Goal: Task Accomplishment & Management: Manage account settings

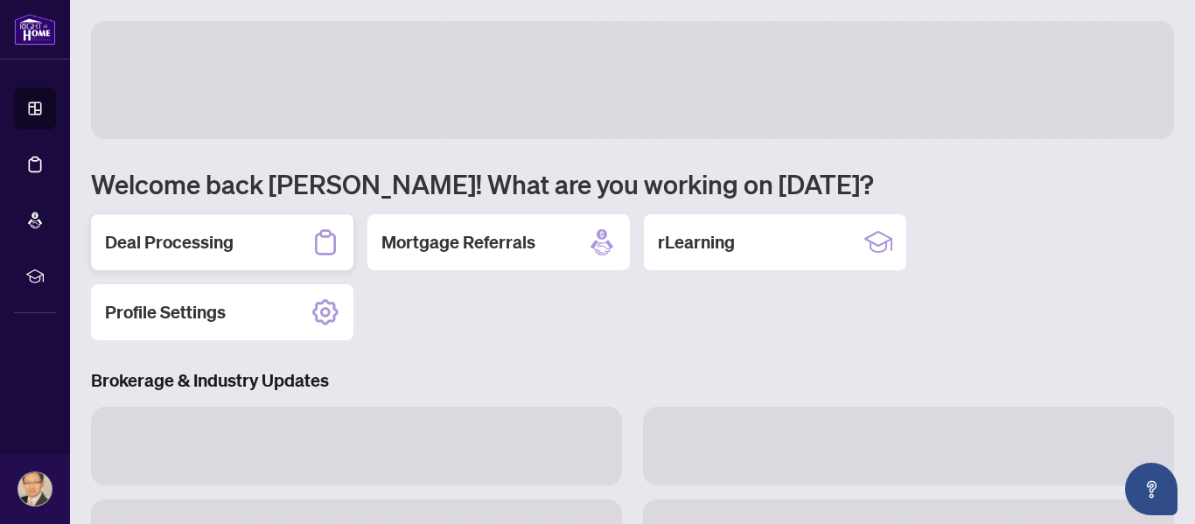
scroll to position [121, 0]
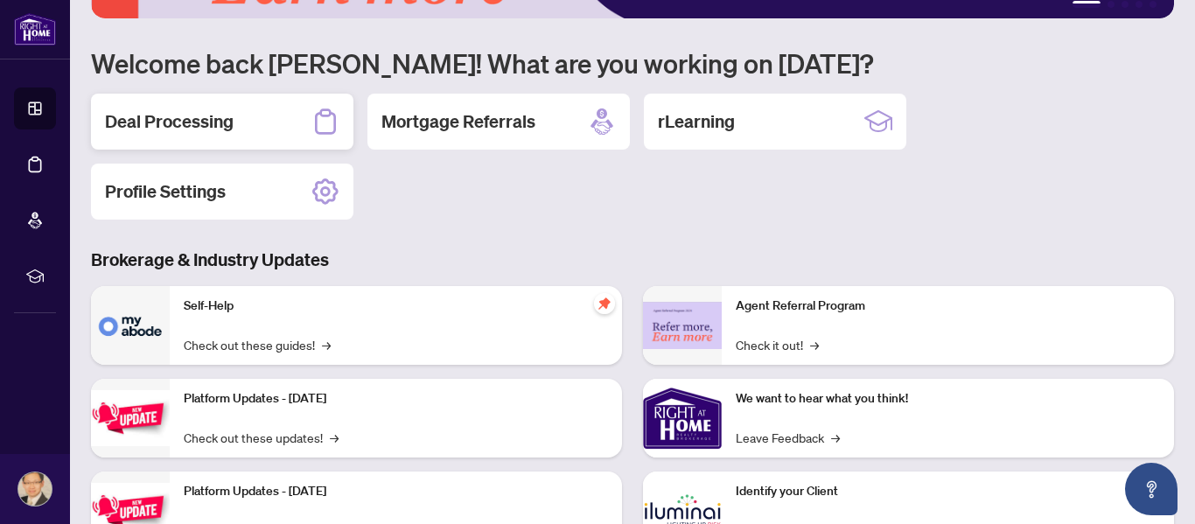
click at [238, 128] on div "Deal Processing" at bounding box center [222, 122] width 262 height 56
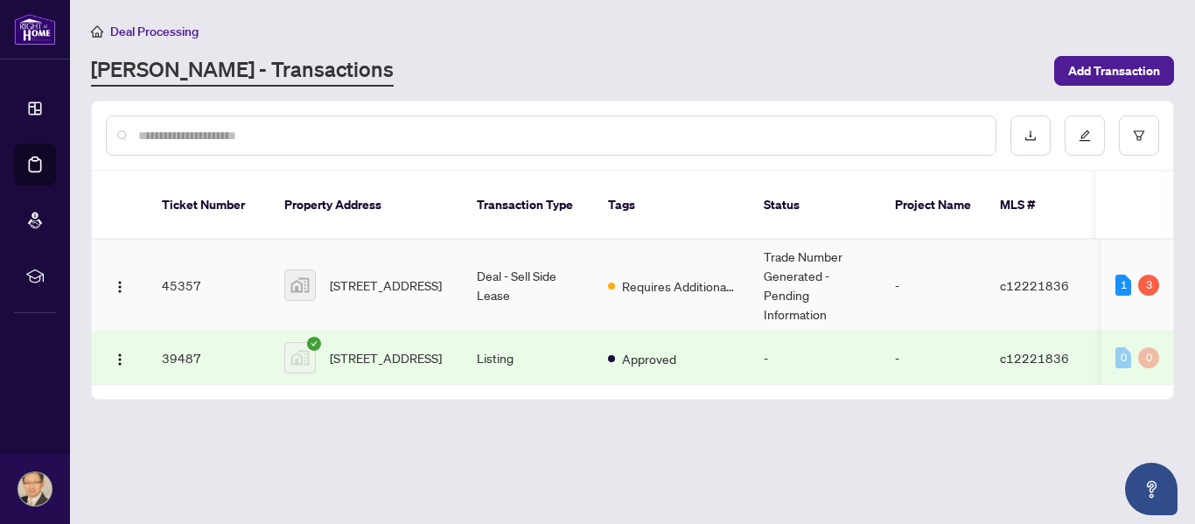
click at [311, 271] on img at bounding box center [300, 285] width 30 height 30
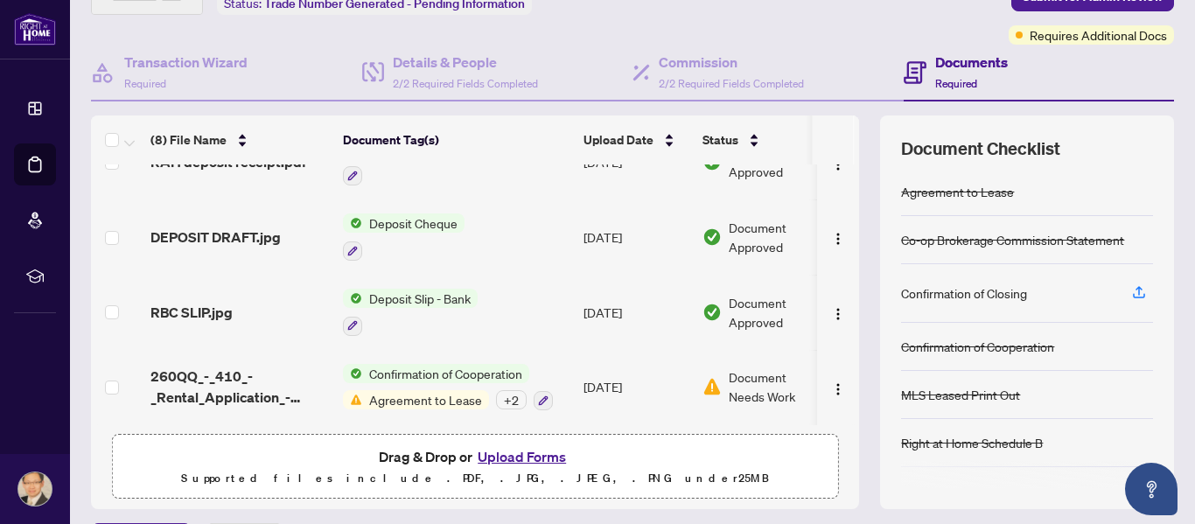
scroll to position [130, 0]
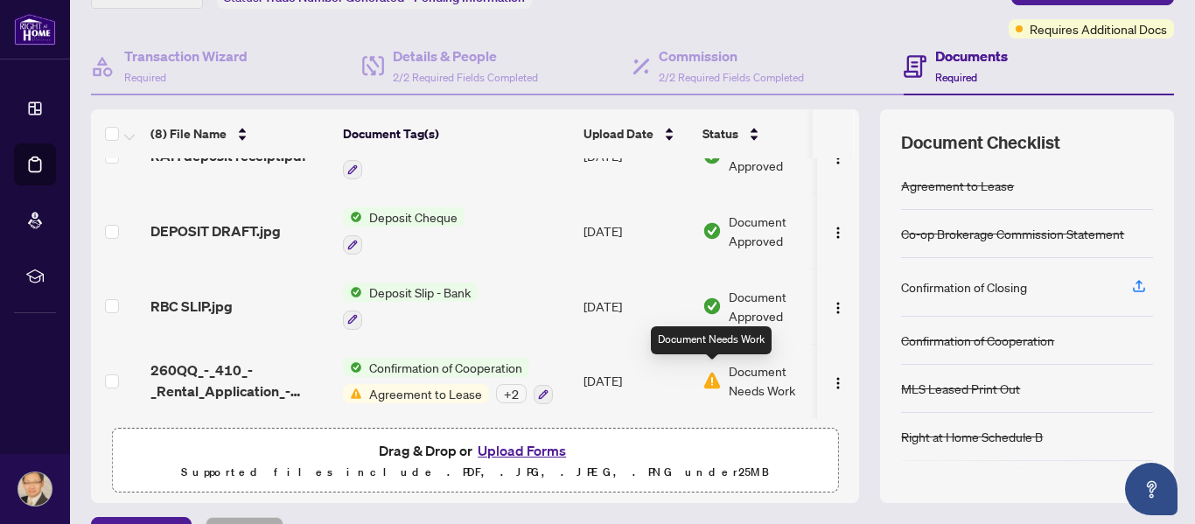
click at [710, 379] on img at bounding box center [712, 380] width 19 height 19
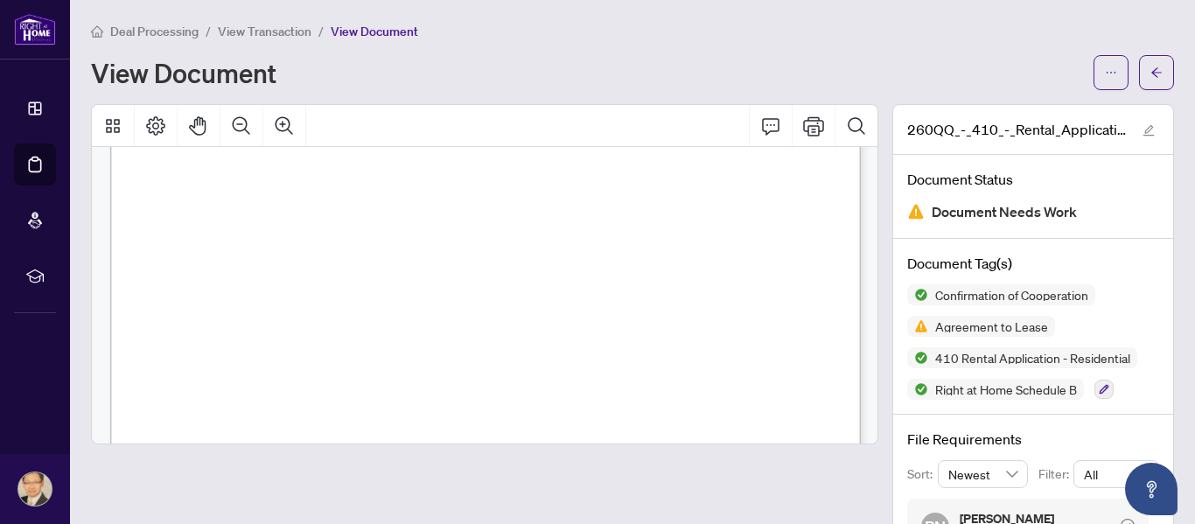
click at [150, 35] on span "Deal Processing" at bounding box center [154, 32] width 88 height 16
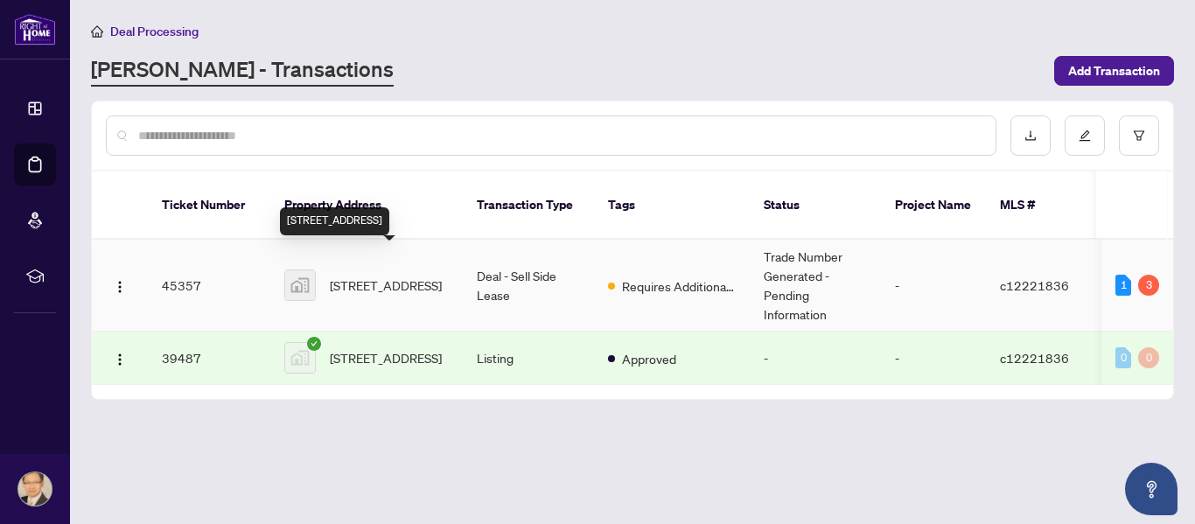
click at [398, 283] on span "[STREET_ADDRESS]" at bounding box center [386, 285] width 112 height 19
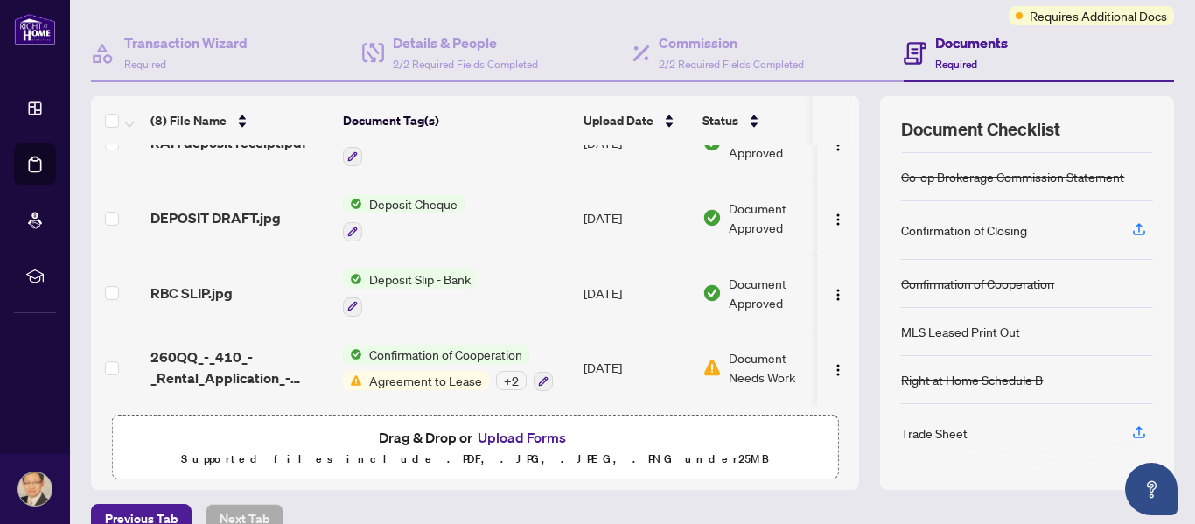
scroll to position [164, 0]
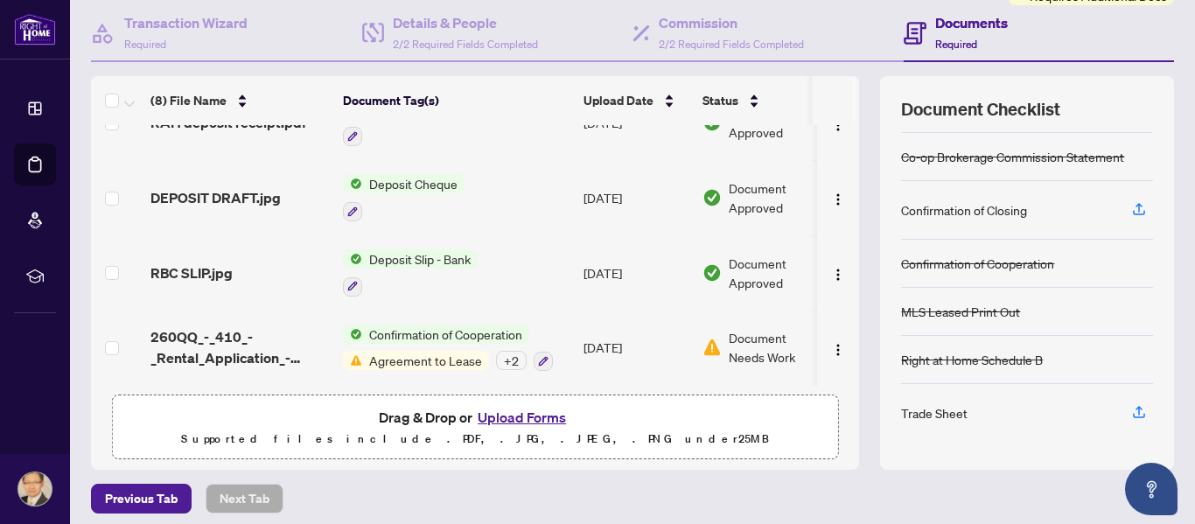
click at [507, 353] on div "+ 2" at bounding box center [511, 360] width 31 height 19
click at [508, 353] on div "+ 2" at bounding box center [511, 360] width 31 height 19
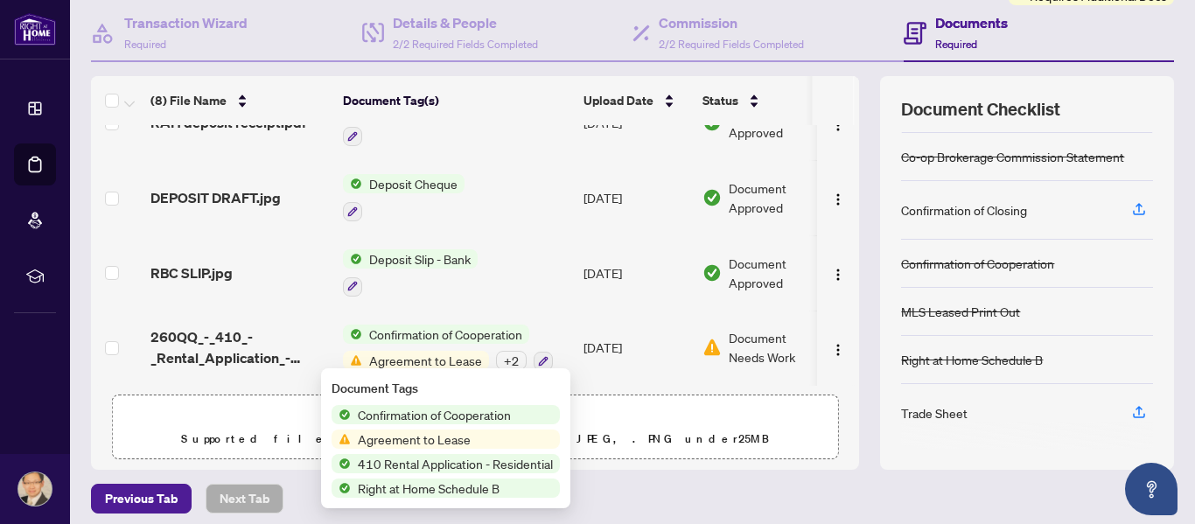
scroll to position [191, 0]
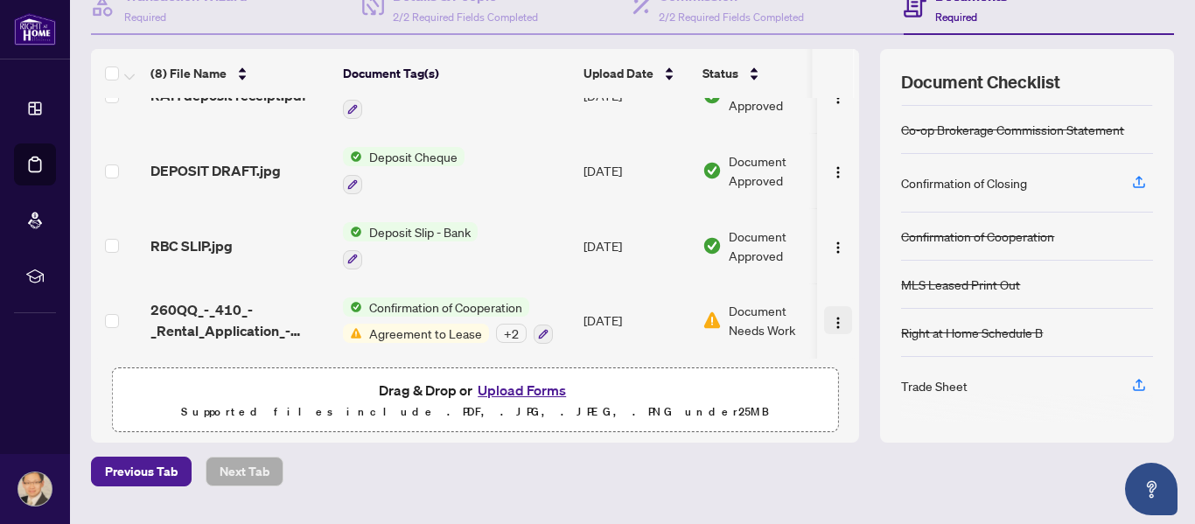
click at [834, 323] on img "button" at bounding box center [838, 323] width 14 height 14
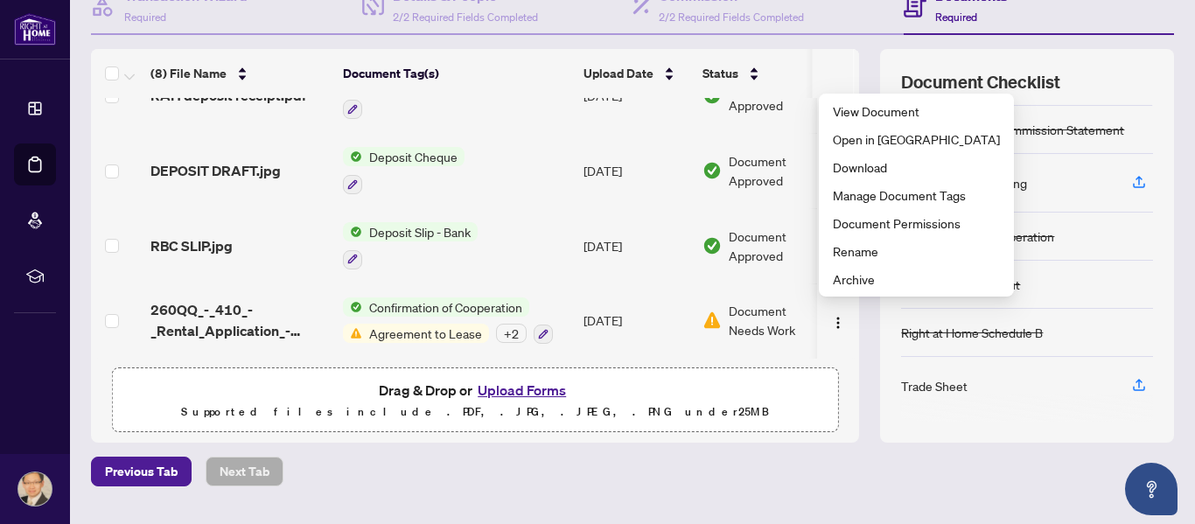
click at [682, 346] on td "[DATE]" at bounding box center [636, 320] width 119 height 75
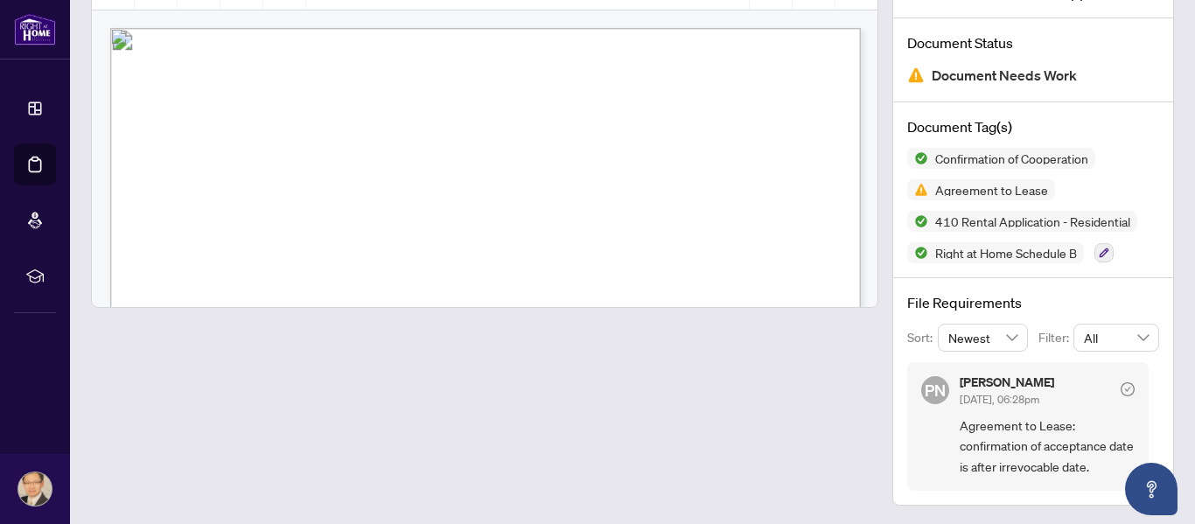
scroll to position [138, 0]
click at [1150, 483] on icon "Open asap" at bounding box center [1152, 490] width 22 height 22
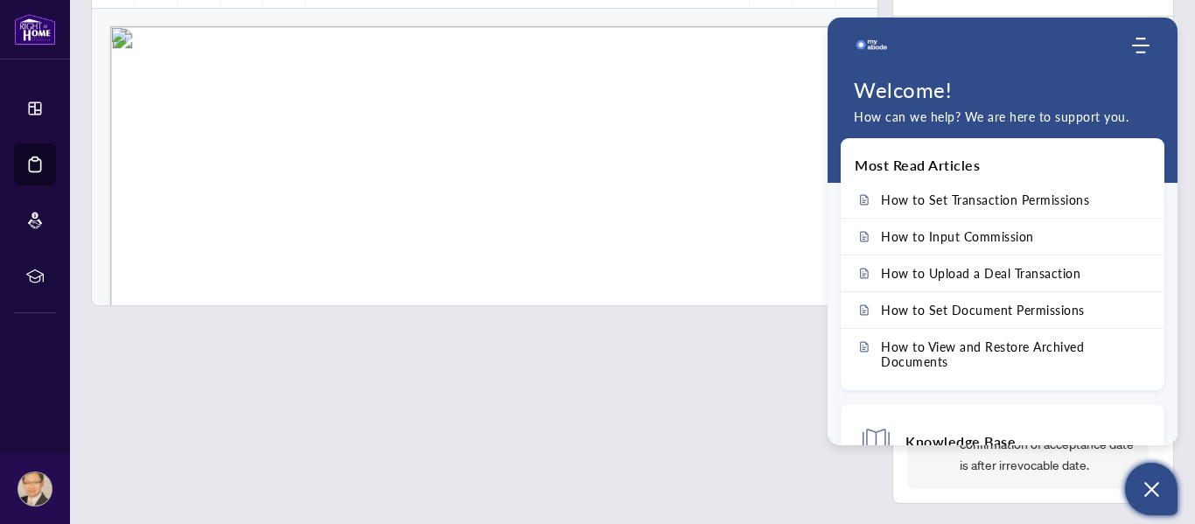
click at [701, 360] on div at bounding box center [484, 235] width 787 height 538
click at [220, 104] on span "Form 410" at bounding box center [190, 112] width 59 height 16
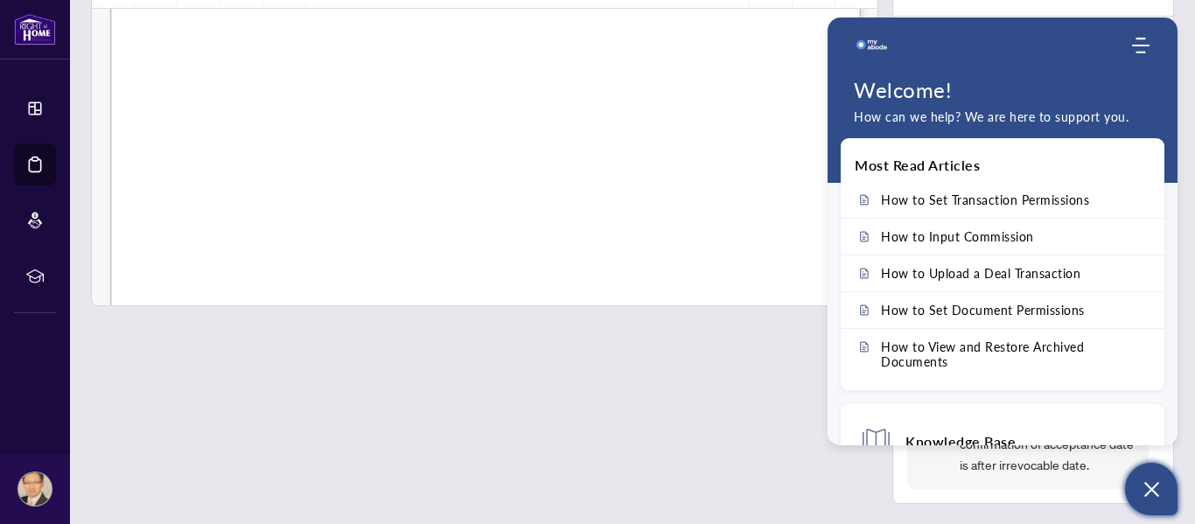
scroll to position [292, 0]
click at [636, 377] on div at bounding box center [484, 235] width 787 height 538
click at [425, 61] on span "NA" at bounding box center [418, 66] width 13 height 11
click at [425, 37] on span "NA" at bounding box center [418, 42] width 13 height 11
click at [1139, 41] on icon "Modules Menu" at bounding box center [1140, 45] width 17 height 17
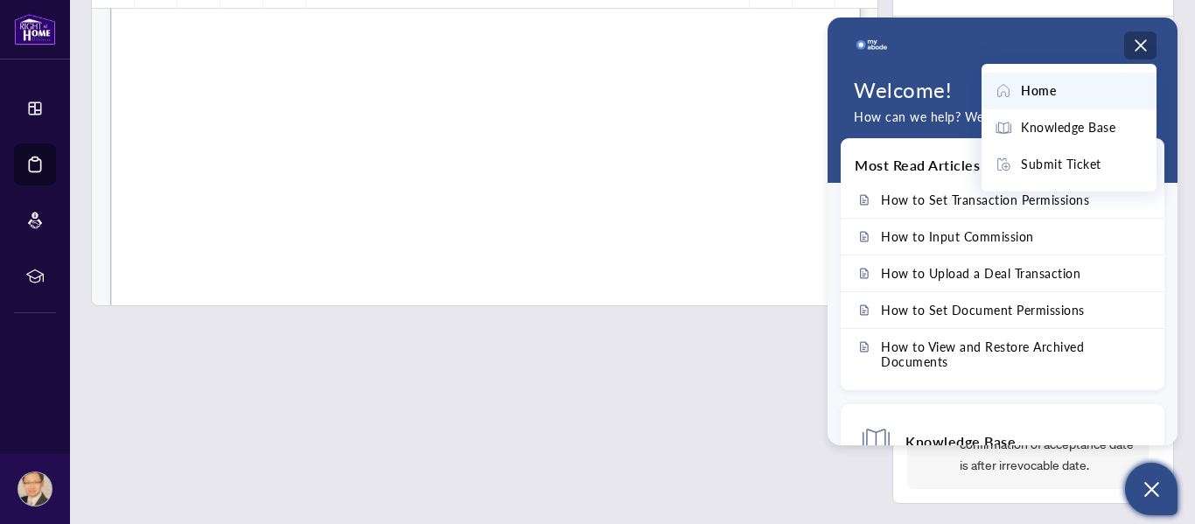
click at [532, 104] on div "Form 410 Revised 2022 Page 1 of 2 The trademarks REALTOR®, REALTORS®, MLS®, Mul…" at bounding box center [636, 415] width 1053 height 1362
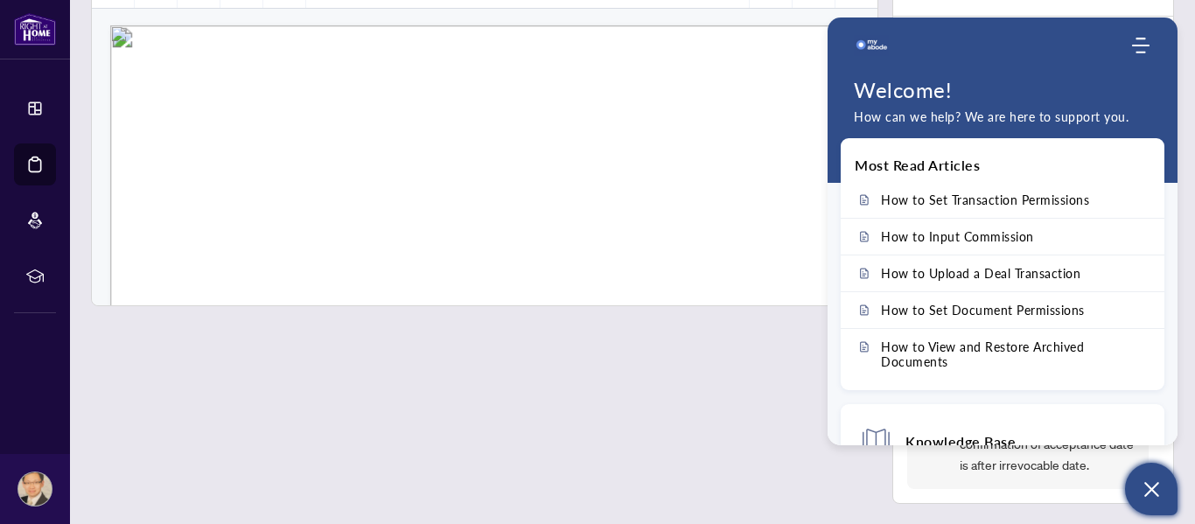
scroll to position [0, 0]
click at [1153, 487] on icon "Open asap" at bounding box center [1151, 489] width 15 height 15
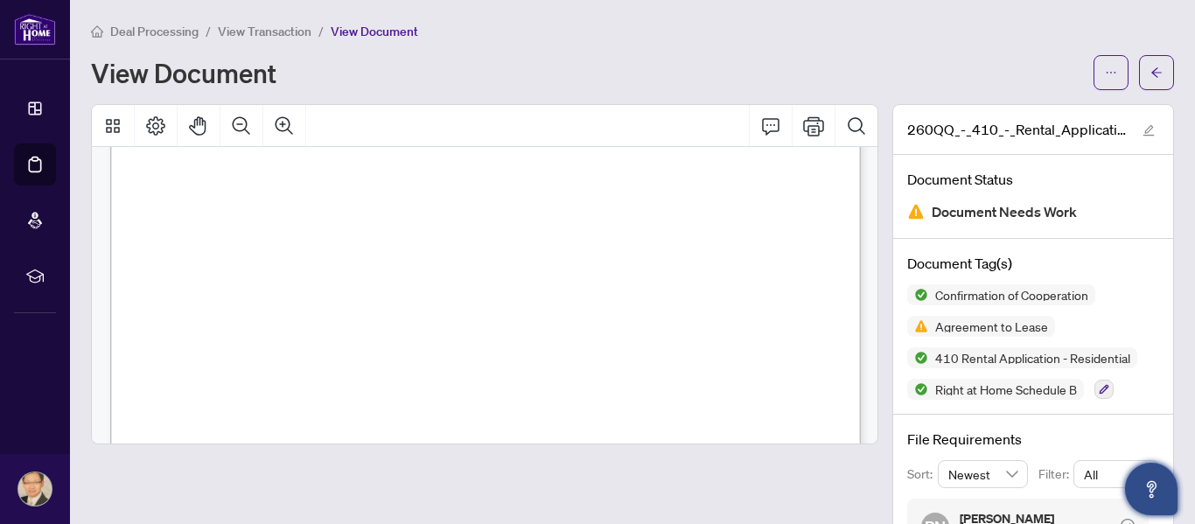
scroll to position [4446, 0]
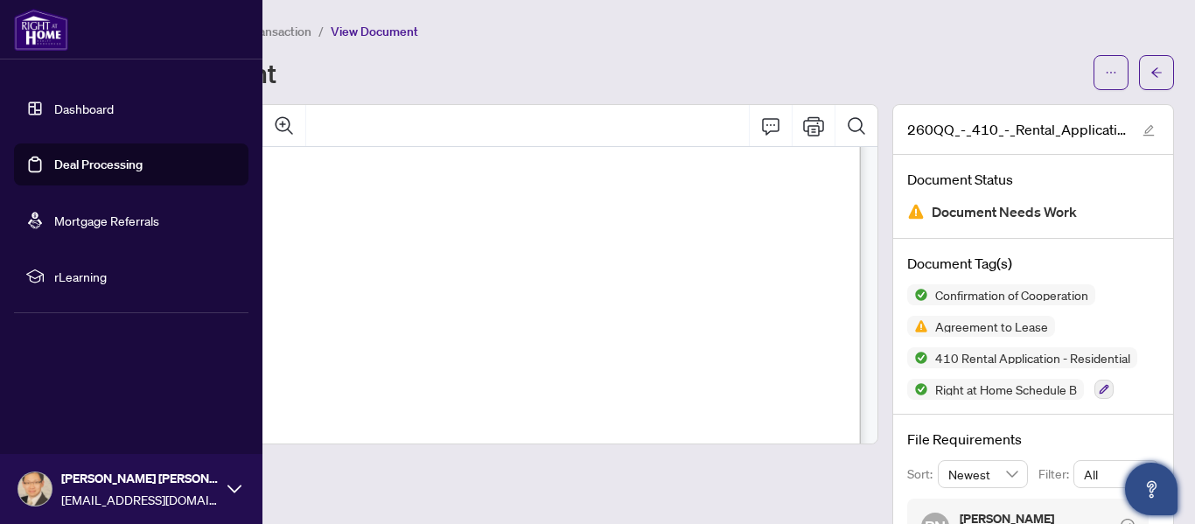
click at [54, 111] on link "Dashboard" at bounding box center [83, 109] width 59 height 16
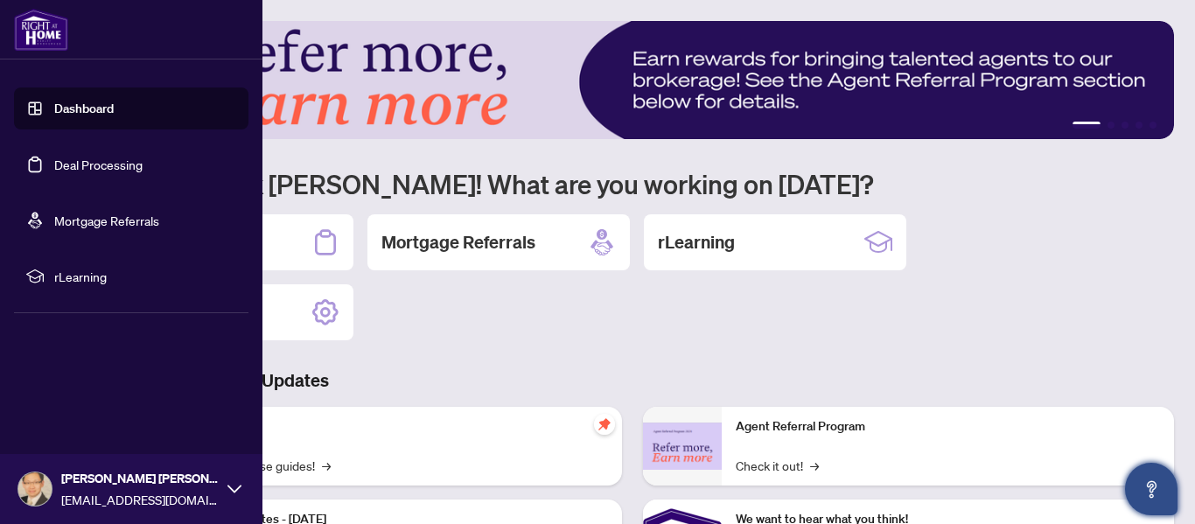
click at [121, 164] on link "Deal Processing" at bounding box center [98, 165] width 88 height 16
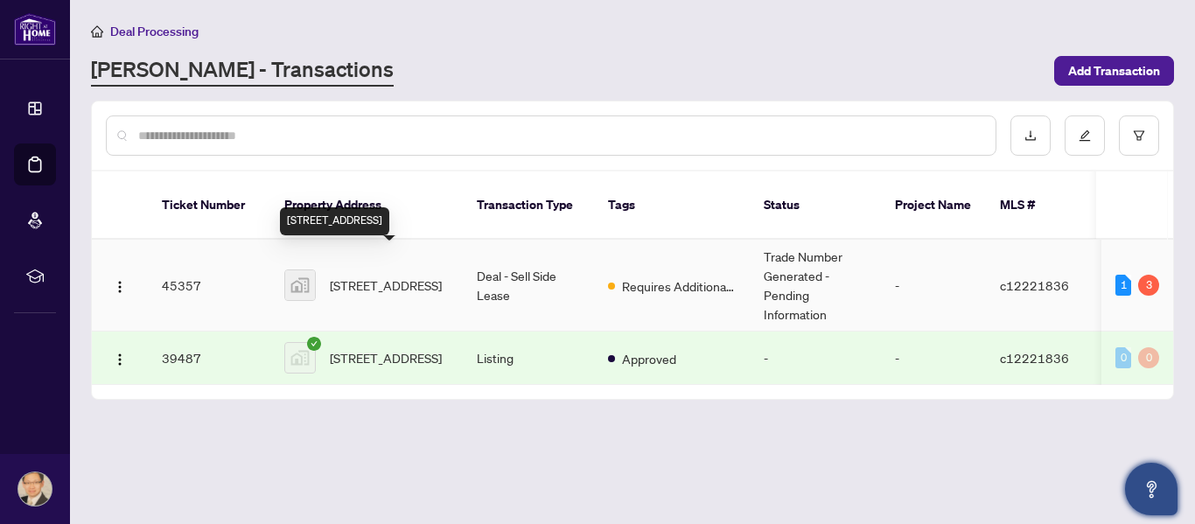
click at [390, 276] on span "[STREET_ADDRESS]" at bounding box center [386, 285] width 112 height 19
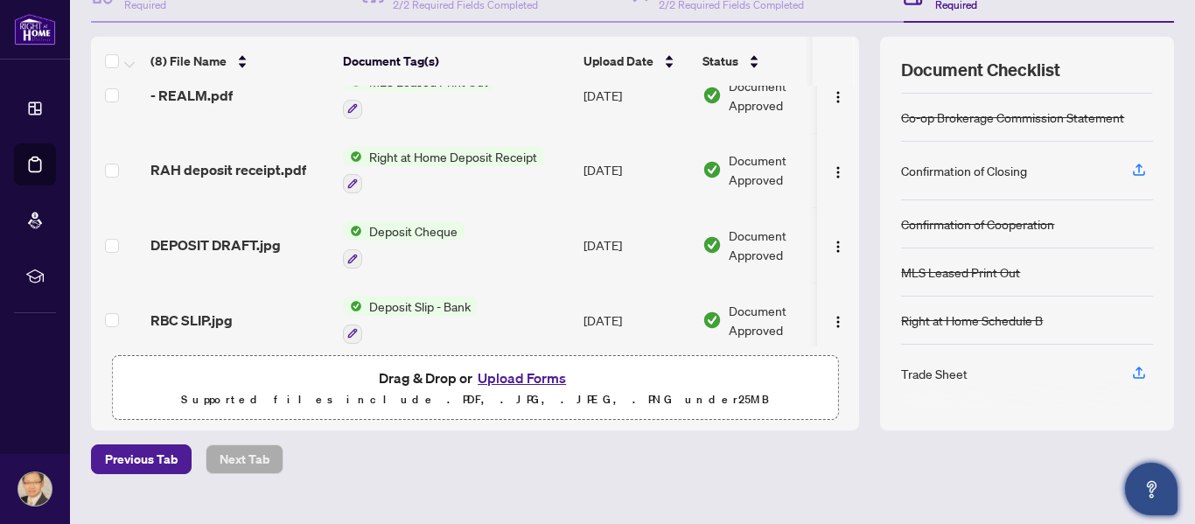
scroll to position [333, 0]
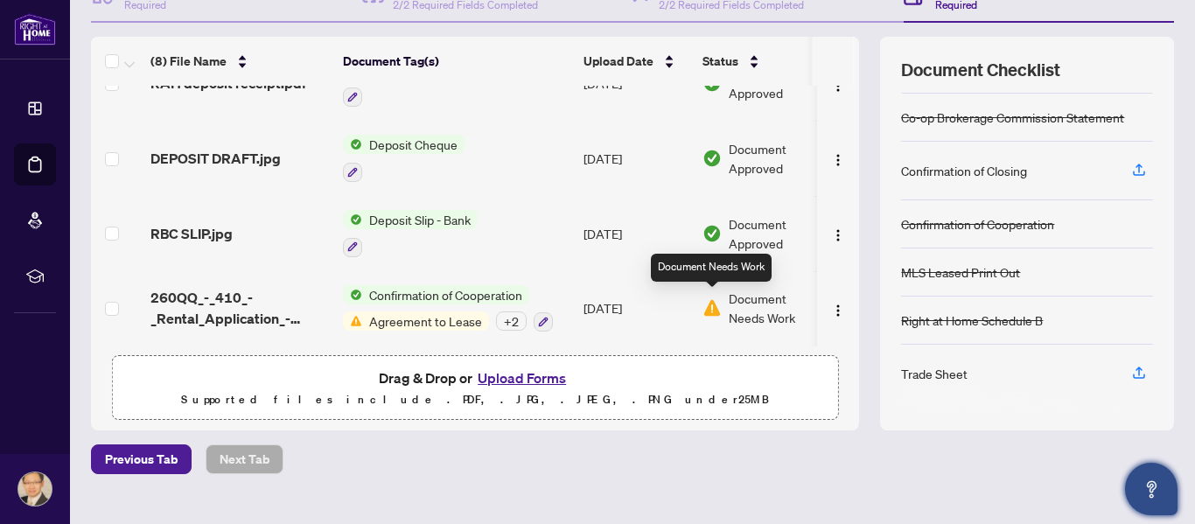
click at [710, 304] on img at bounding box center [712, 307] width 19 height 19
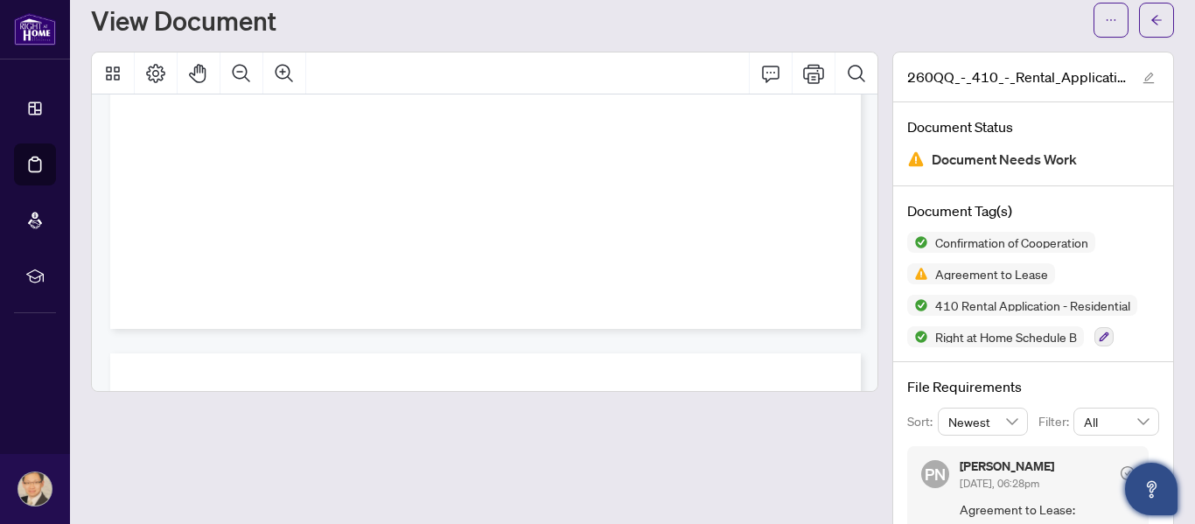
scroll to position [673, 0]
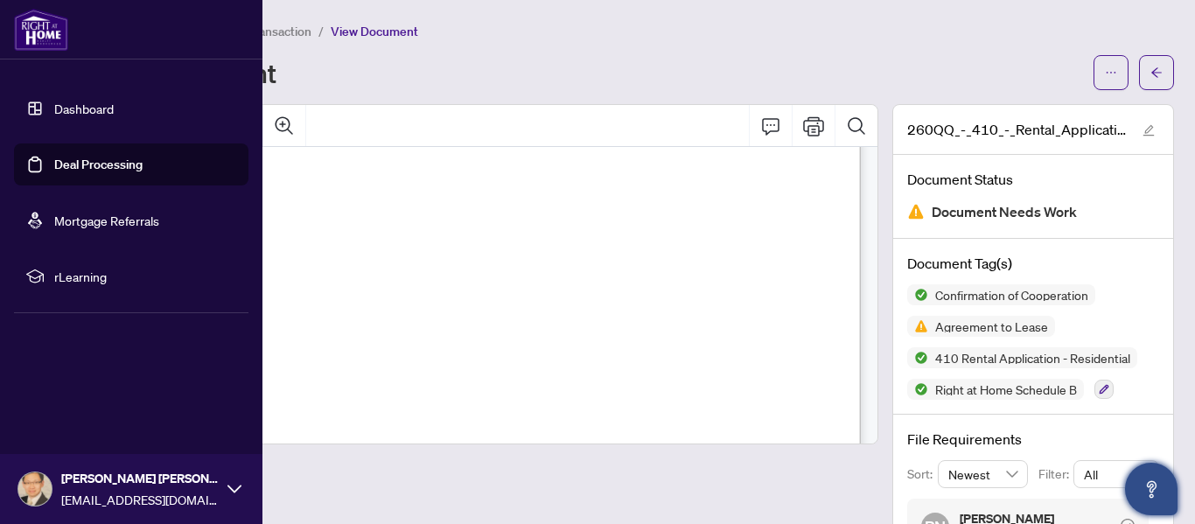
click at [87, 159] on link "Deal Processing" at bounding box center [98, 165] width 88 height 16
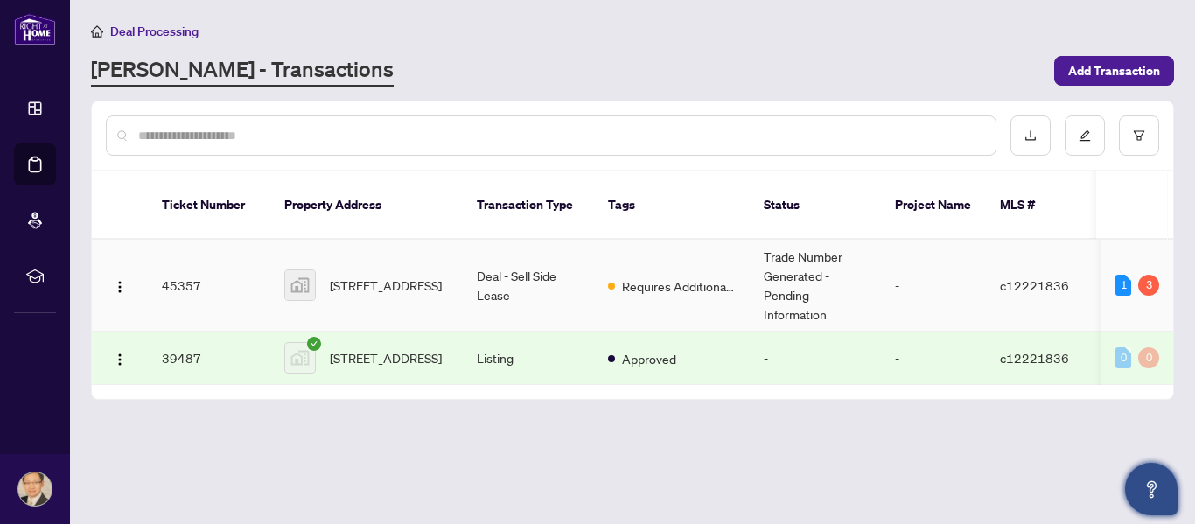
click at [297, 271] on img at bounding box center [300, 285] width 30 height 30
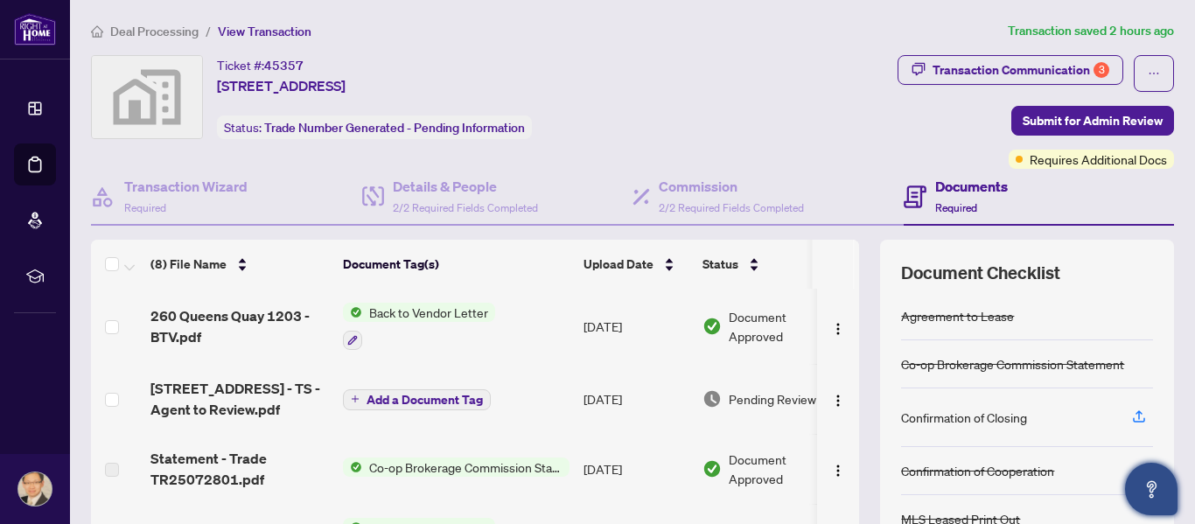
scroll to position [9, 0]
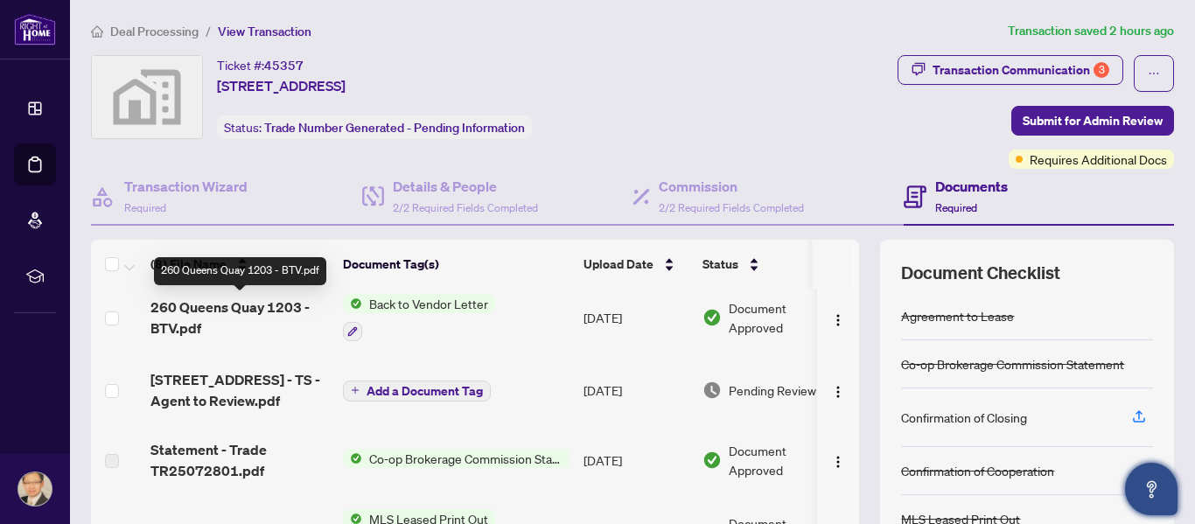
click at [176, 323] on span "260 Queens Quay 1203 - BTV.pdf" at bounding box center [239, 318] width 178 height 42
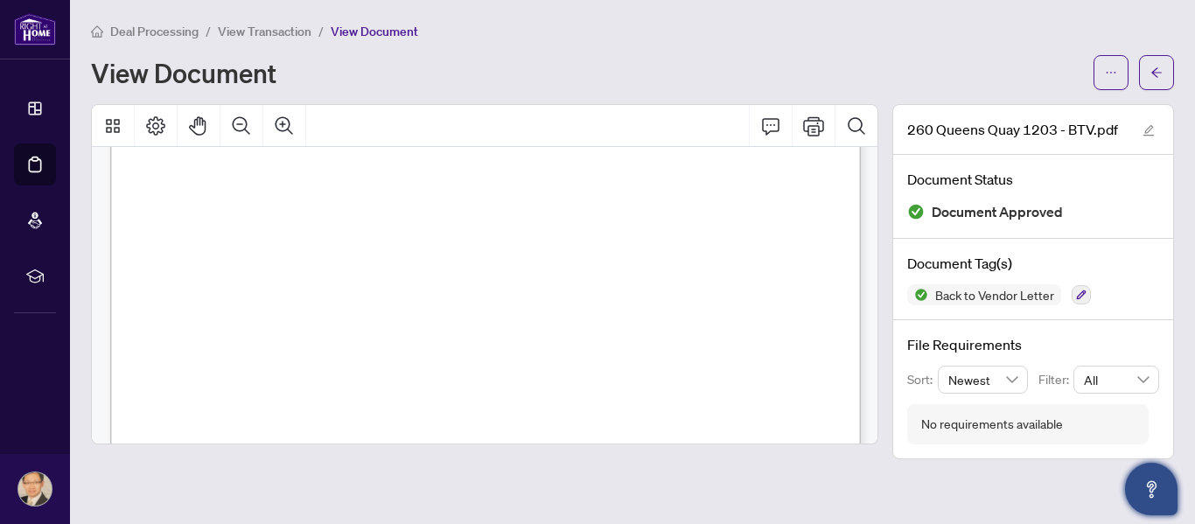
scroll to position [293, 0]
click at [192, 33] on span "Deal Processing" at bounding box center [154, 32] width 88 height 16
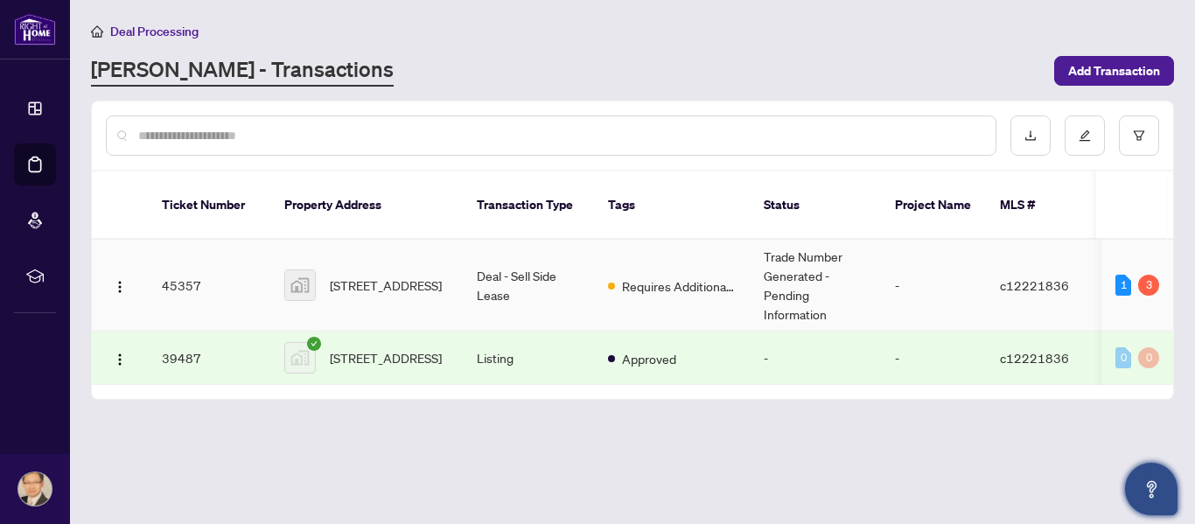
click at [182, 269] on td "45357" at bounding box center [209, 286] width 122 height 92
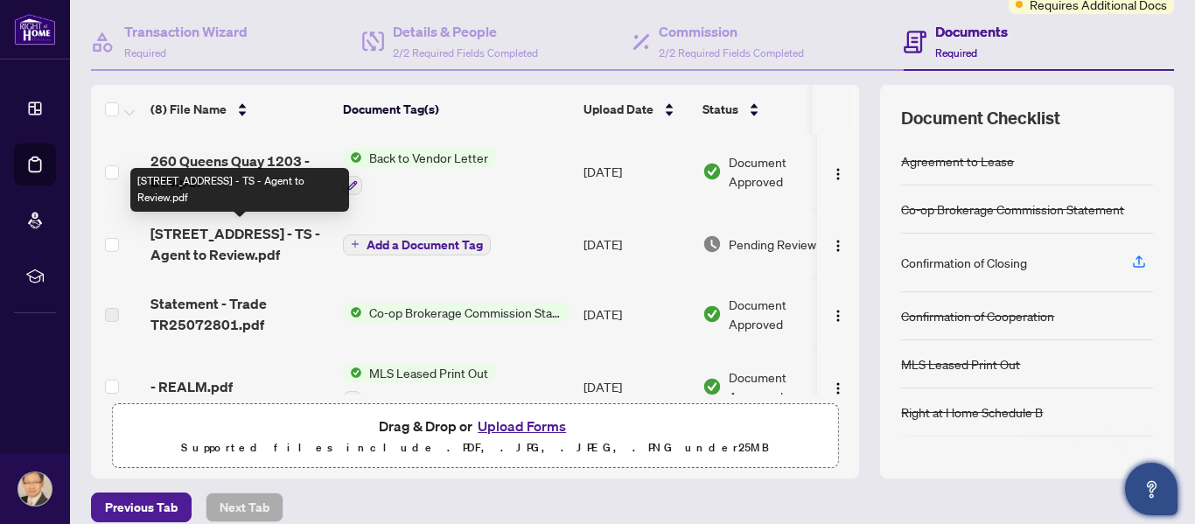
click at [287, 248] on span "[STREET_ADDRESS] - TS - Agent to Review.pdf" at bounding box center [239, 244] width 178 height 42
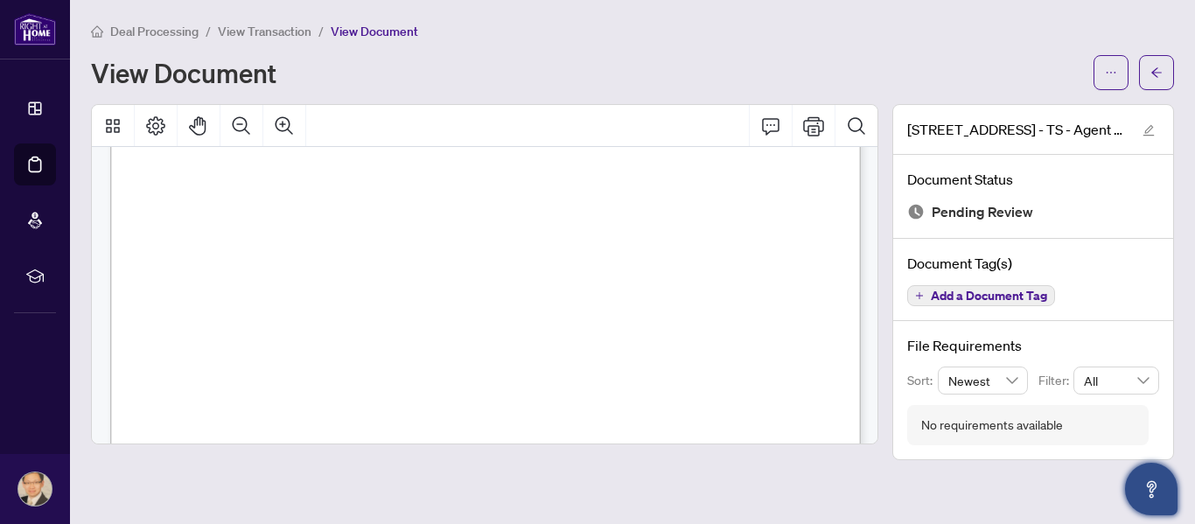
scroll to position [285, 0]
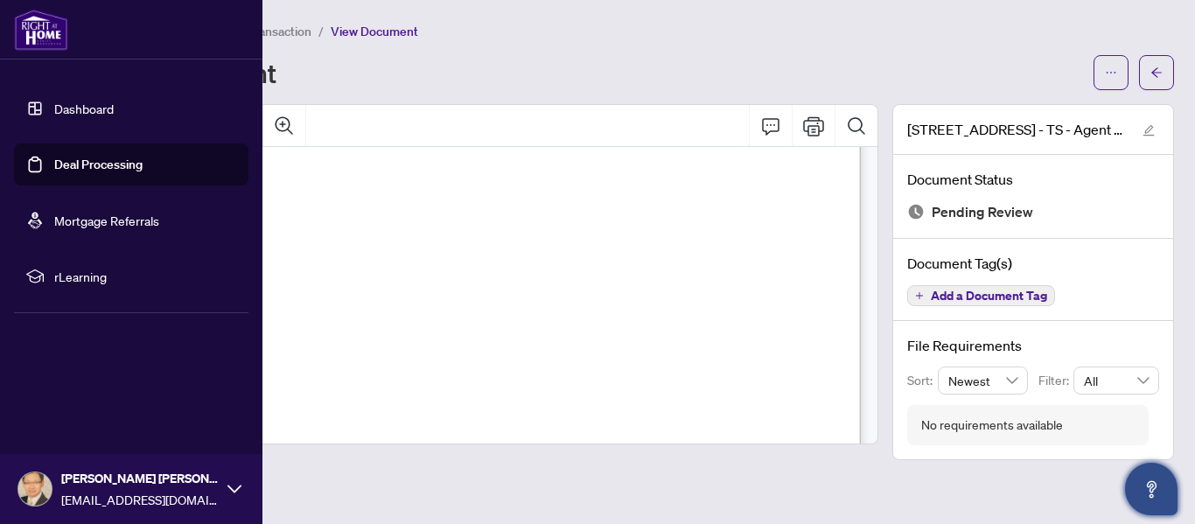
click at [97, 165] on link "Deal Processing" at bounding box center [98, 165] width 88 height 16
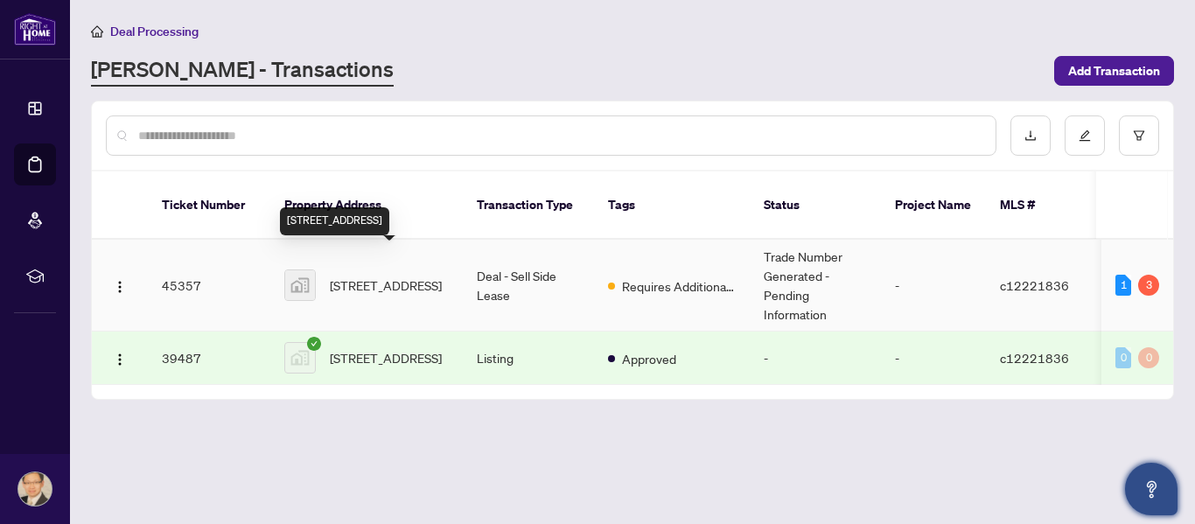
click at [398, 276] on span "[STREET_ADDRESS]" at bounding box center [386, 285] width 112 height 19
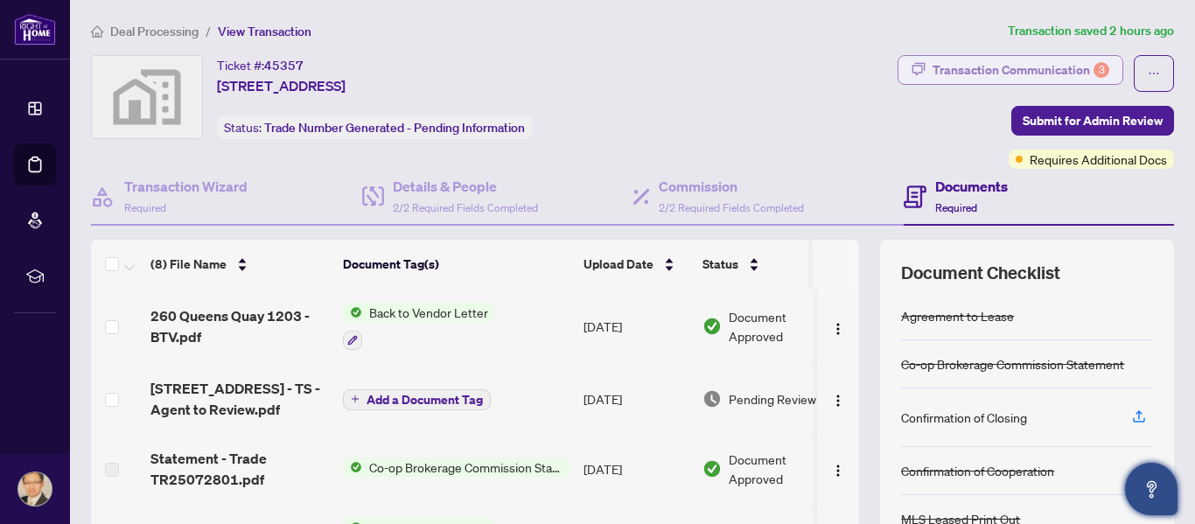
click at [1025, 70] on div "Transaction Communication 3" at bounding box center [1021, 70] width 177 height 28
type textarea "**********"
